Goal: Transaction & Acquisition: Subscribe to service/newsletter

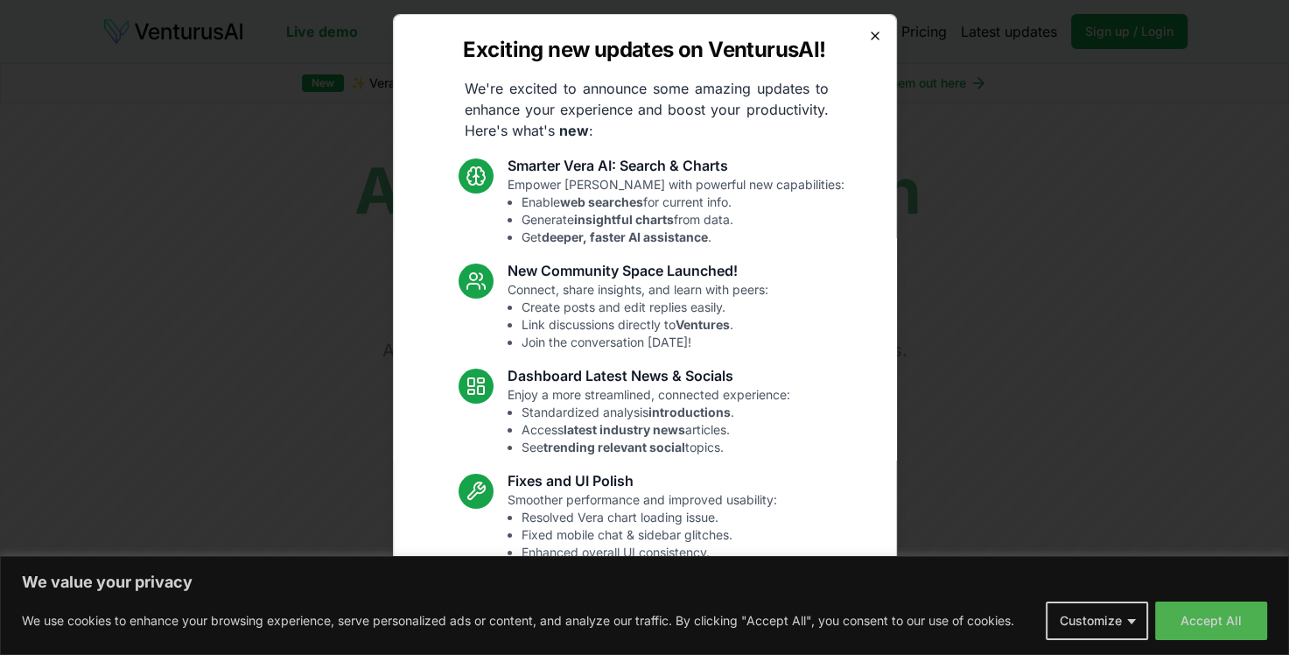
click at [868, 36] on icon "button" at bounding box center [875, 36] width 14 height 14
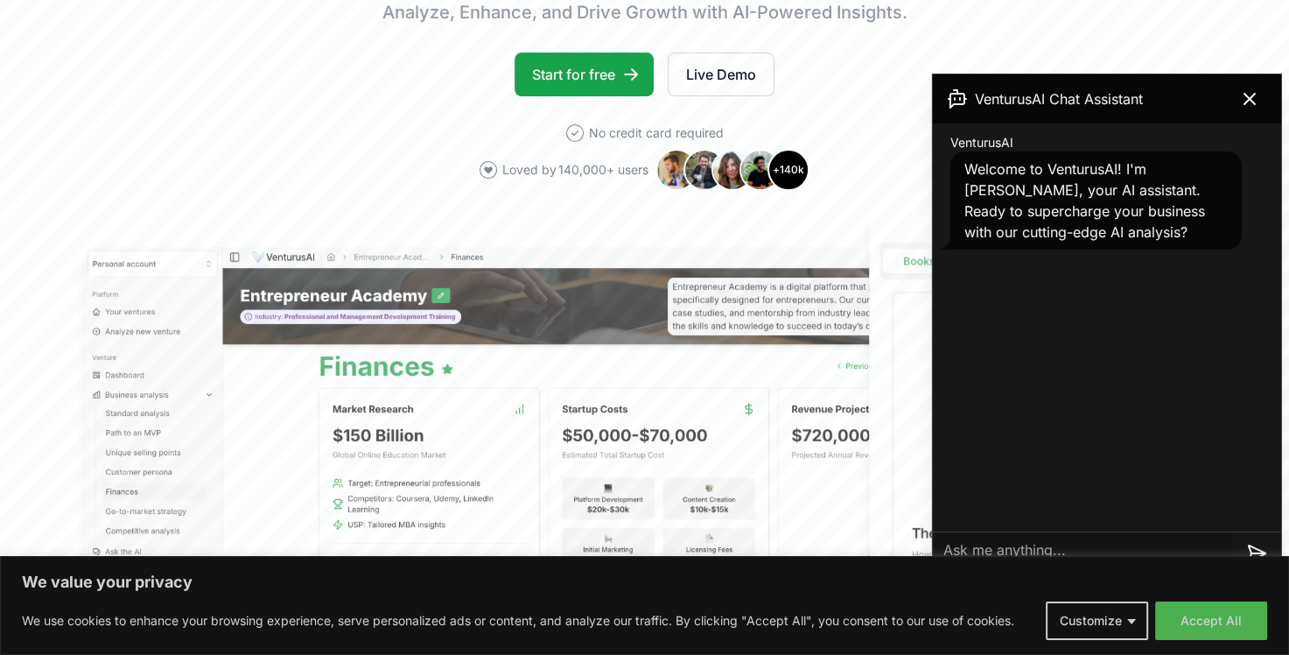
scroll to position [350, 0]
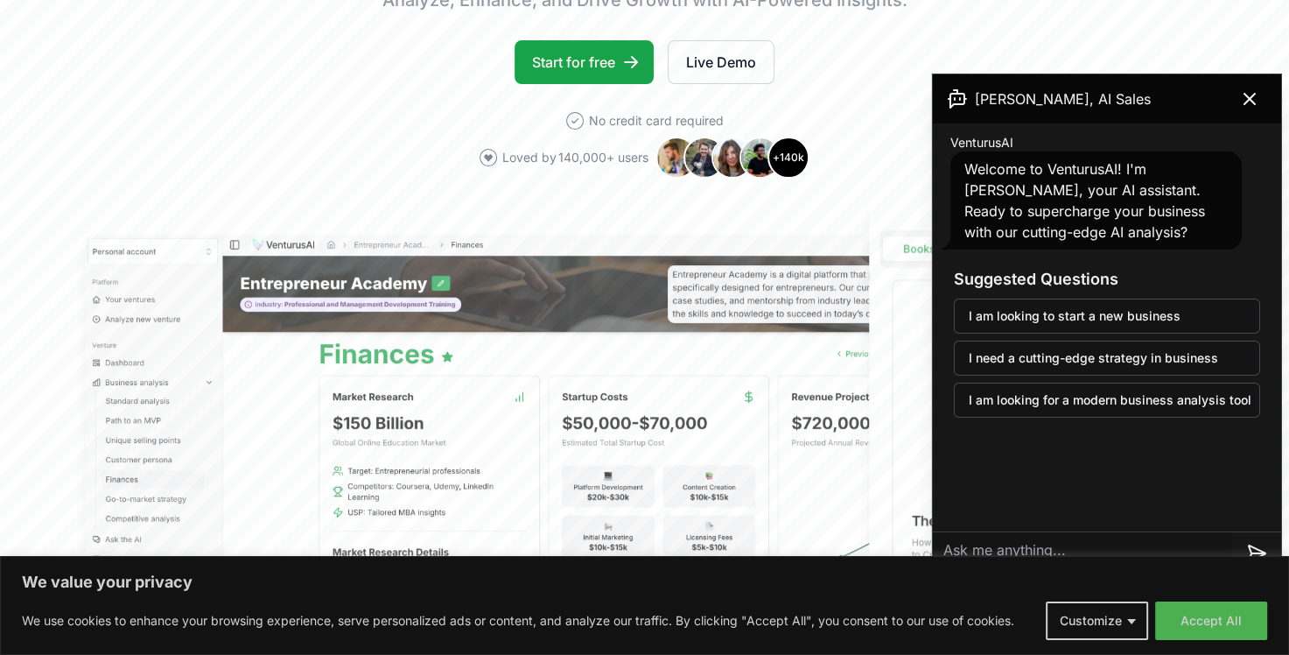
drag, startPoint x: 1236, startPoint y: 621, endPoint x: 1237, endPoint y: 613, distance: 8.8
click at [1236, 620] on button "Accept All" at bounding box center [1211, 620] width 112 height 39
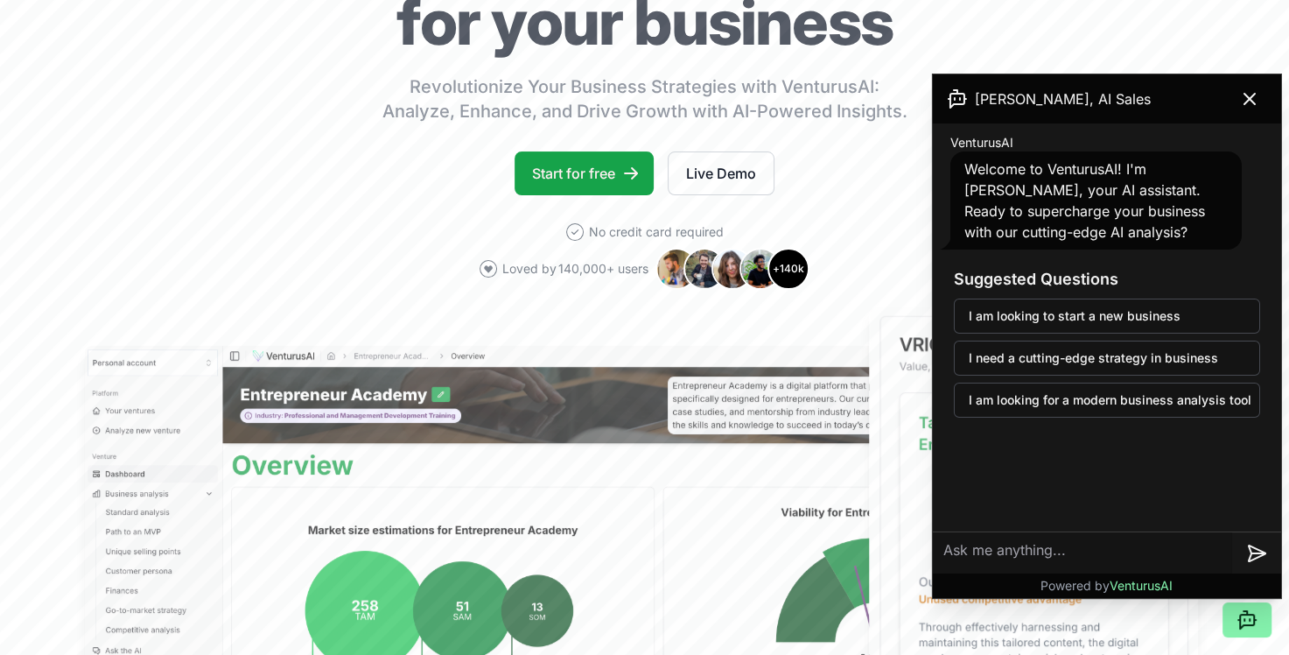
scroll to position [175, 0]
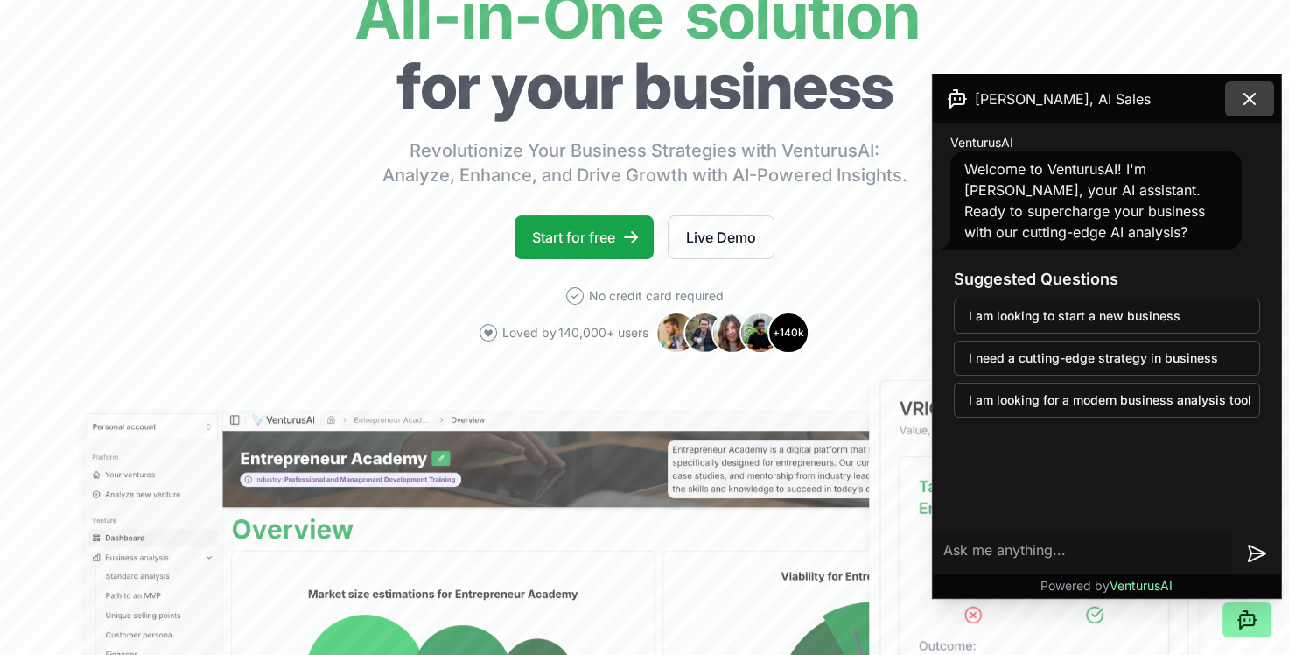
click at [1251, 101] on icon at bounding box center [1249, 98] width 21 height 21
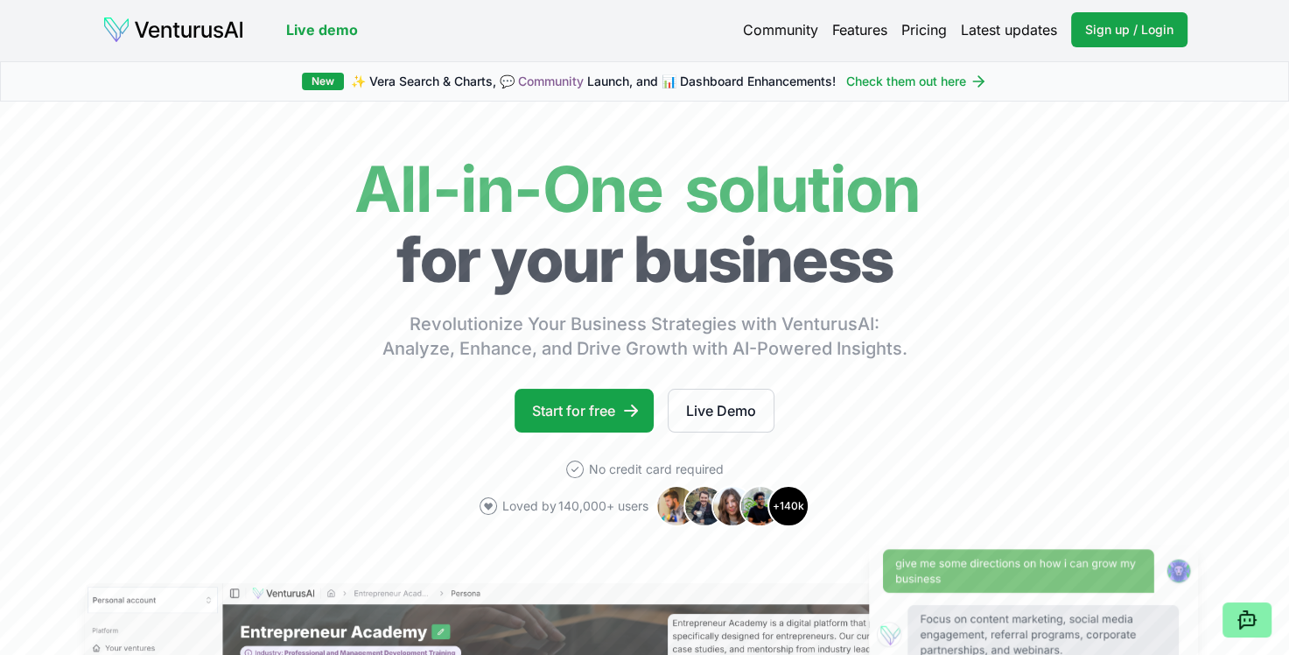
scroll to position [0, 0]
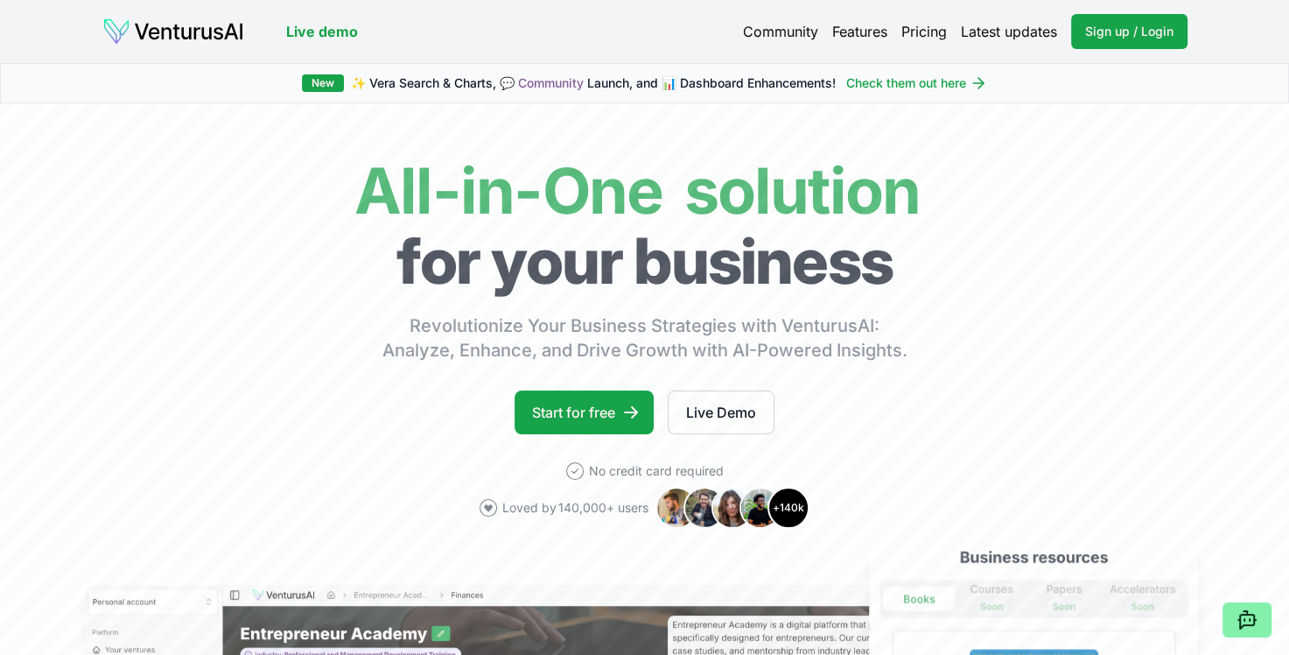
click at [1014, 34] on link "Latest updates" at bounding box center [1009, 31] width 96 height 21
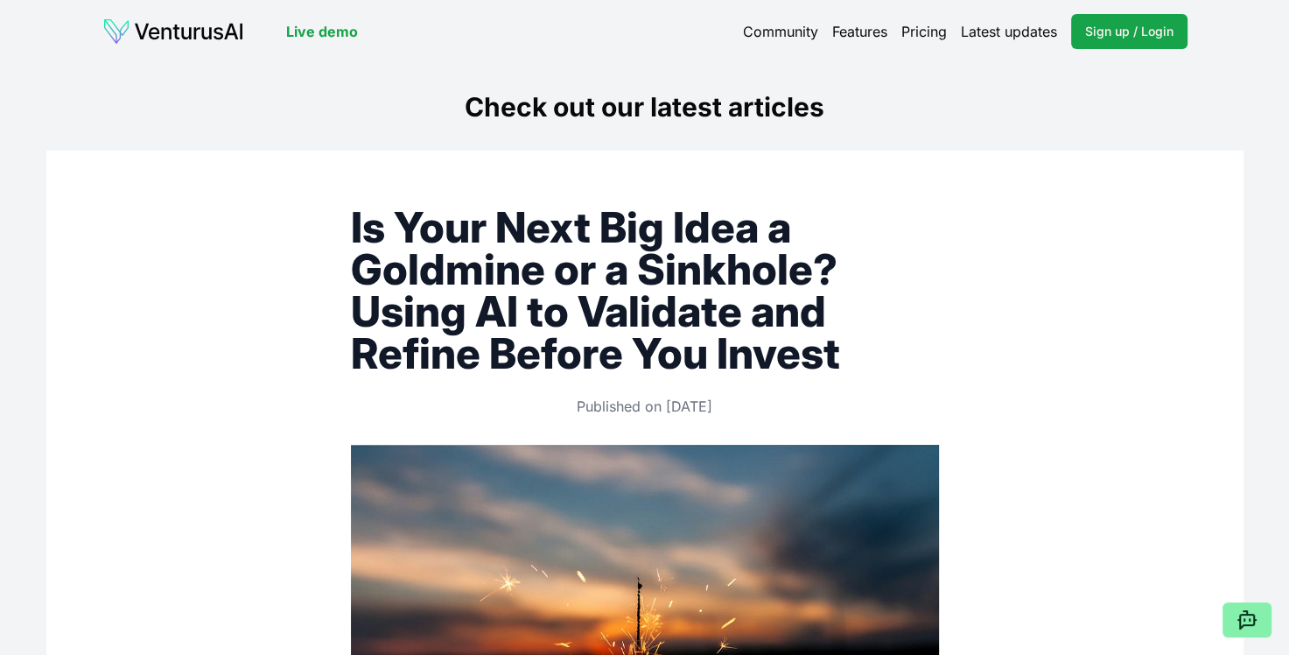
click at [914, 31] on link "Pricing" at bounding box center [925, 31] width 46 height 21
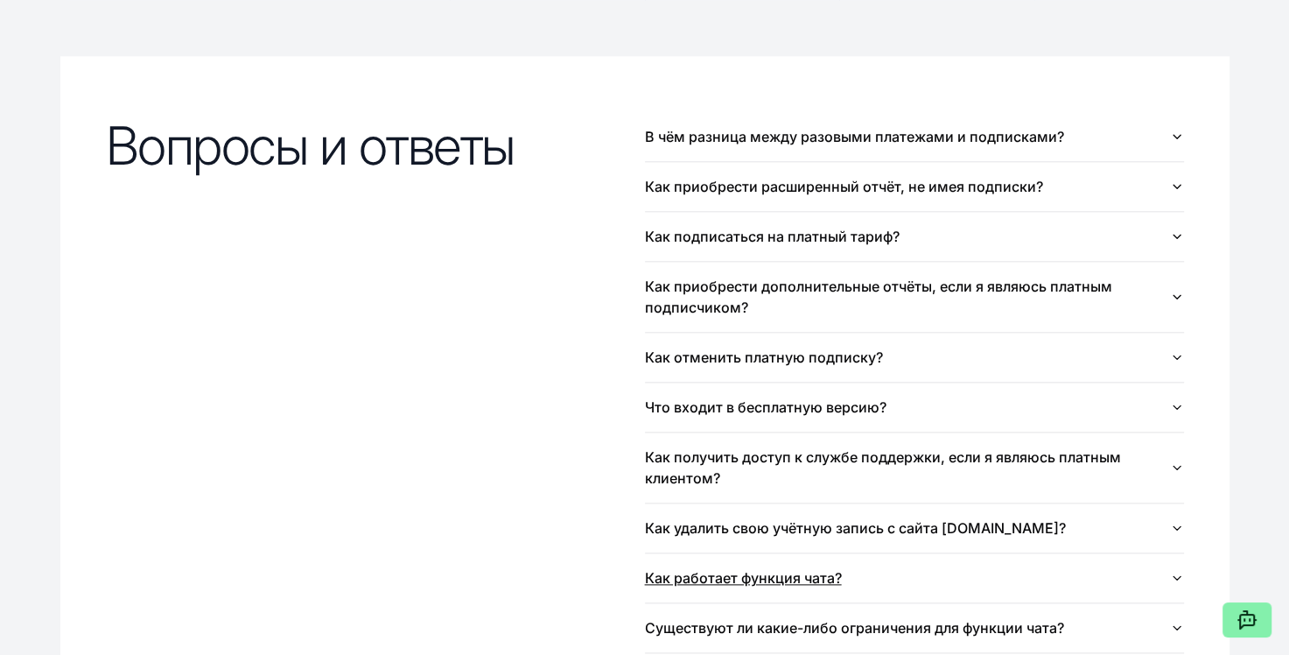
scroll to position [2013, 0]
